Goal: Information Seeking & Learning: Learn about a topic

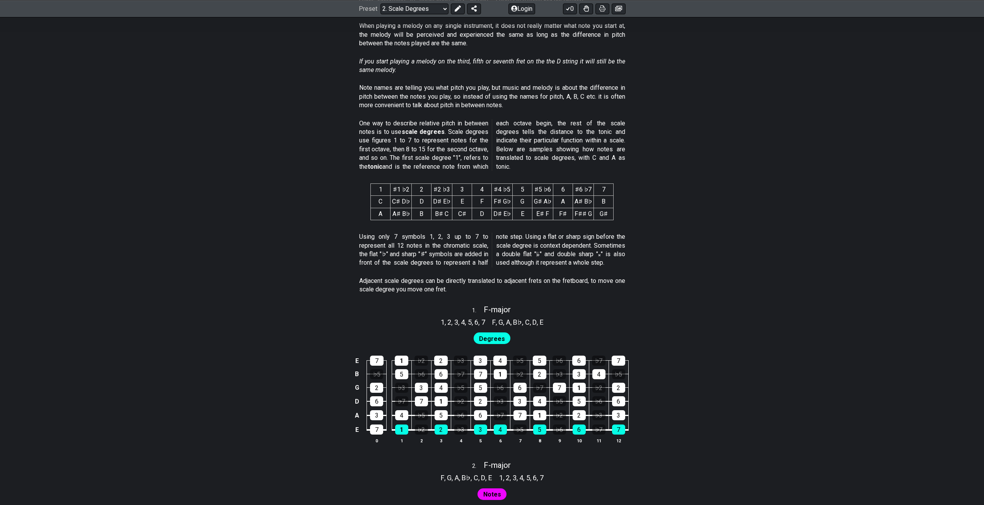
scroll to position [348, 0]
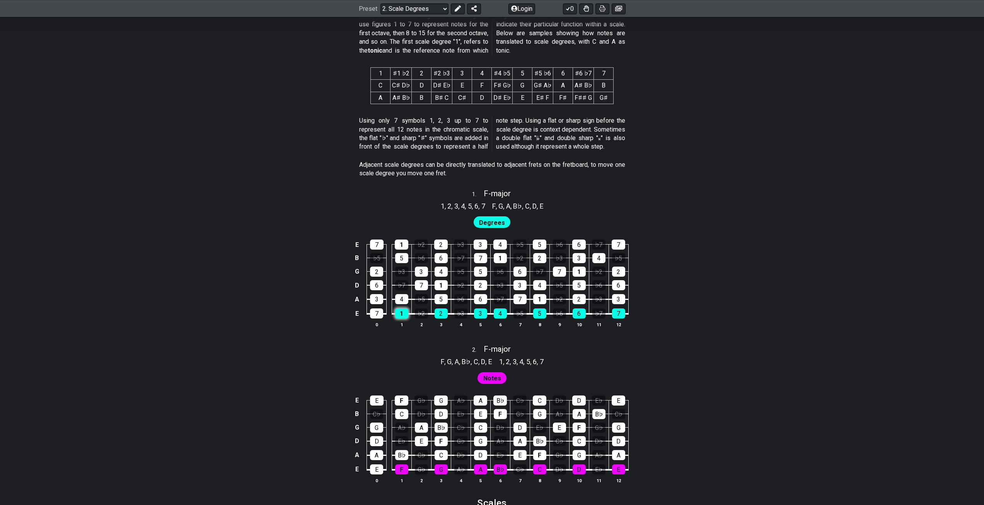
click at [402, 314] on div "1" at bounding box center [401, 313] width 13 height 10
click at [440, 315] on div "2" at bounding box center [441, 313] width 13 height 10
click at [442, 315] on div "2" at bounding box center [441, 313] width 13 height 10
click at [406, 318] on table "E 7 1 ♭2 2 ♭3 3 4 ♭5 5 ♭6 6 ♭7 7 B ♭5 5 ♭6 6 ♭7 7 1 ♭2 2 ♭3 3 4 ♭5 G 2 ♭3 3 4 ♭…" at bounding box center [490, 276] width 276 height 91
click at [400, 315] on div "1" at bounding box center [401, 313] width 13 height 10
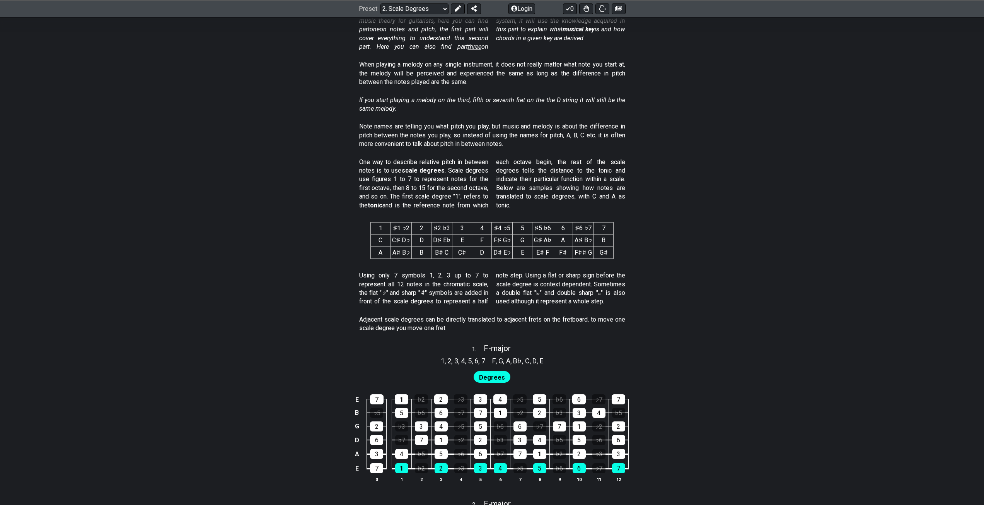
scroll to position [309, 0]
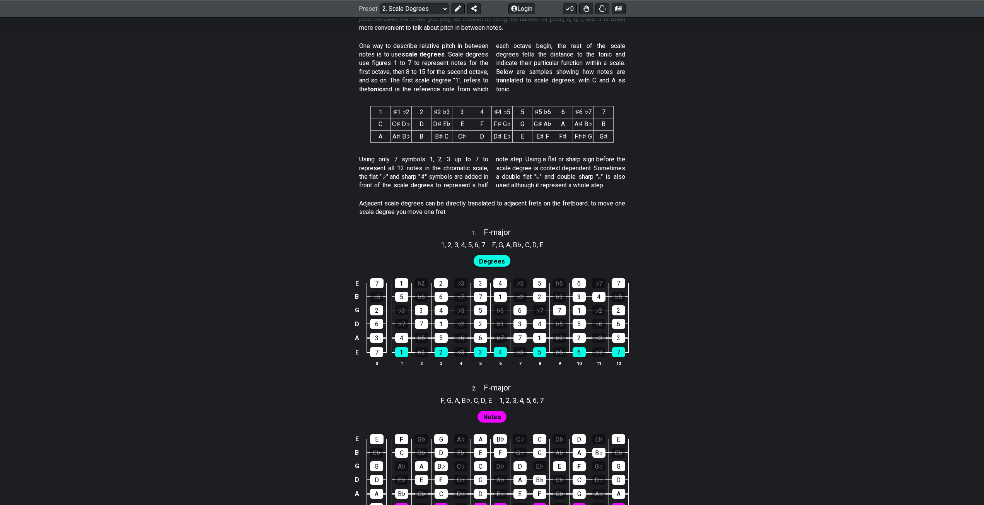
click at [497, 262] on span "Degrees" at bounding box center [492, 261] width 26 height 11
click at [397, 338] on div "4" at bounding box center [401, 337] width 13 height 10
drag, startPoint x: 397, startPoint y: 338, endPoint x: 420, endPoint y: 338, distance: 22.8
click at [397, 338] on div "4" at bounding box center [401, 337] width 13 height 10
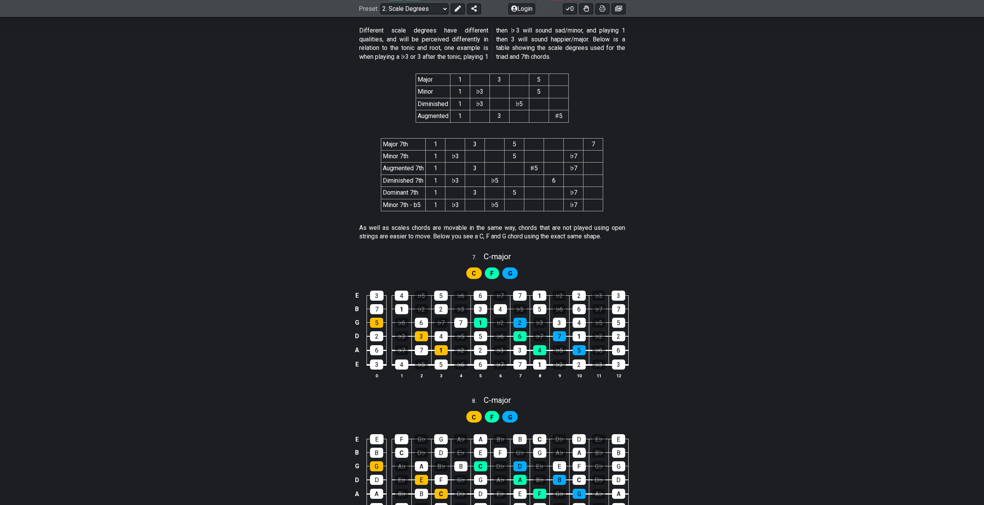
scroll to position [1512, 0]
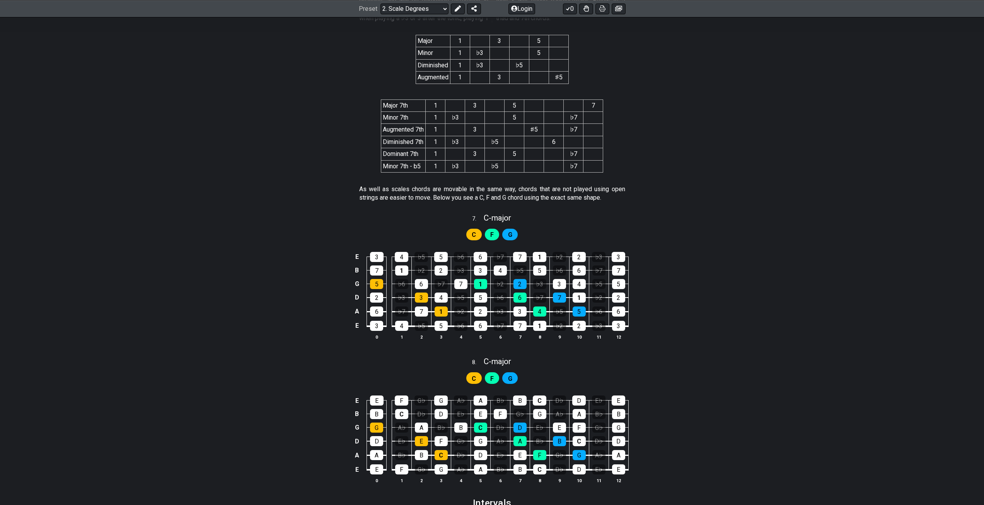
click at [494, 236] on div "F" at bounding box center [492, 234] width 15 height 12
drag, startPoint x: 468, startPoint y: 234, endPoint x: 439, endPoint y: 286, distance: 60.4
click at [467, 234] on div "C" at bounding box center [473, 234] width 15 height 12
click at [420, 300] on div "3" at bounding box center [421, 297] width 13 height 10
click at [421, 299] on div "3" at bounding box center [421, 297] width 13 height 10
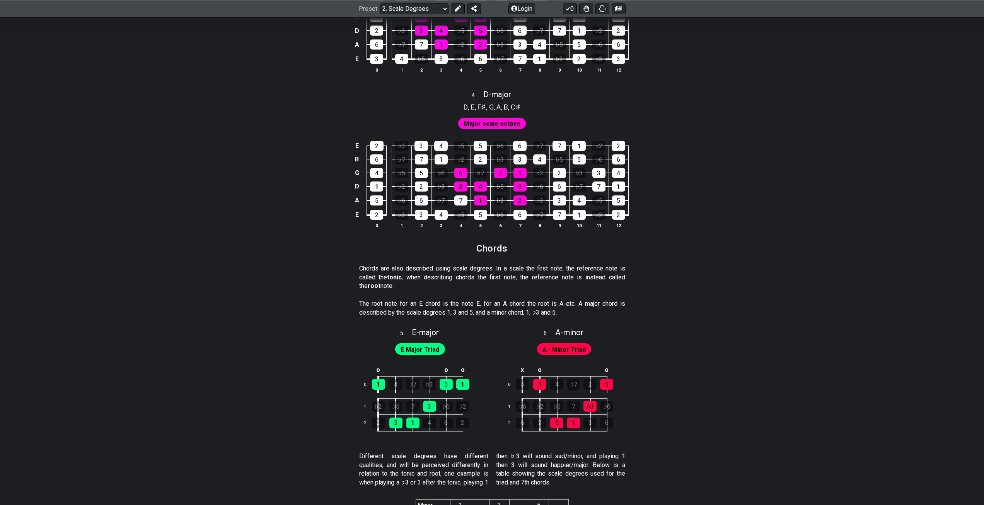
scroll to position [1126, 0]
